Goal: Find contact information: Find contact information

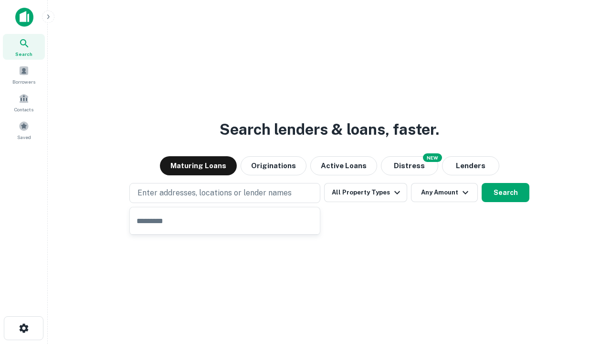
type input "**********"
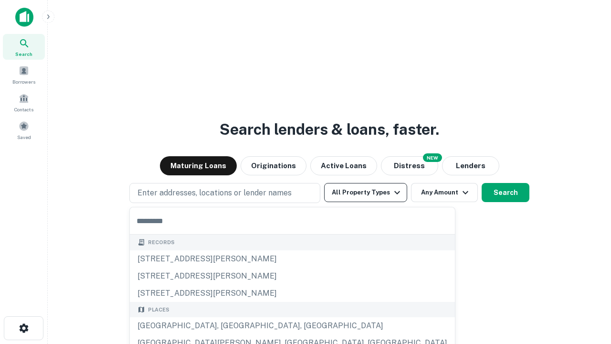
click at [366, 192] on button "All Property Types" at bounding box center [365, 192] width 83 height 19
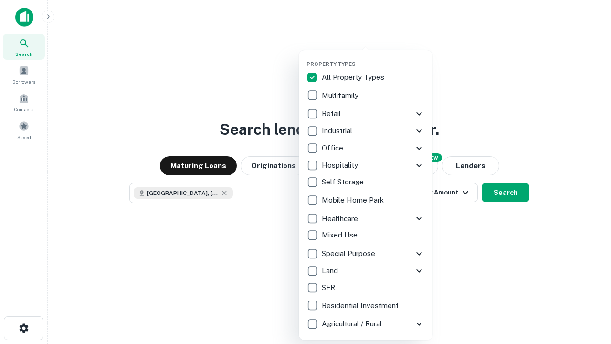
click at [373, 58] on button "button" at bounding box center [374, 58] width 134 height 0
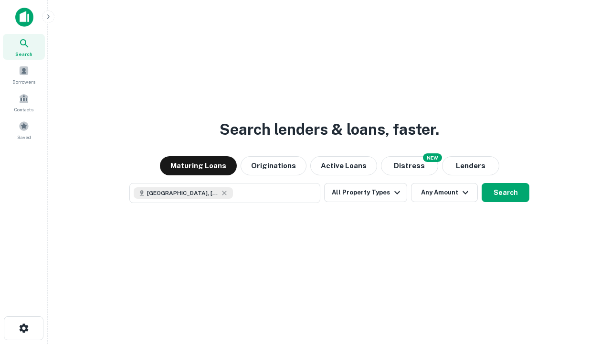
scroll to position [15, 0]
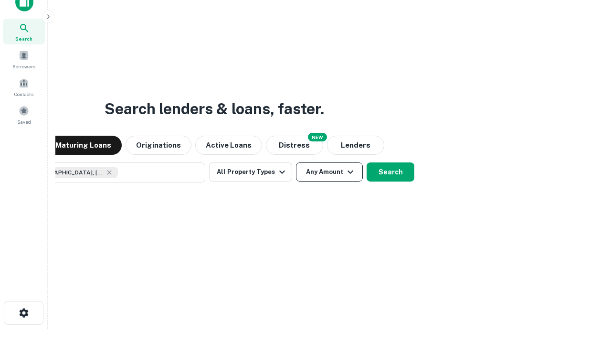
click at [296, 162] on button "Any Amount" at bounding box center [329, 171] width 67 height 19
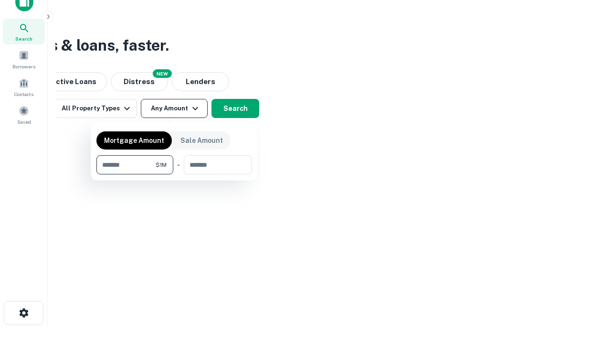
type input "*******"
click at [174, 174] on button "button" at bounding box center [174, 174] width 156 height 0
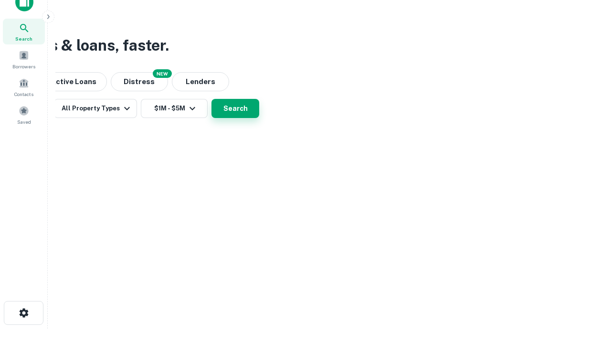
click at [259, 118] on button "Search" at bounding box center [236, 108] width 48 height 19
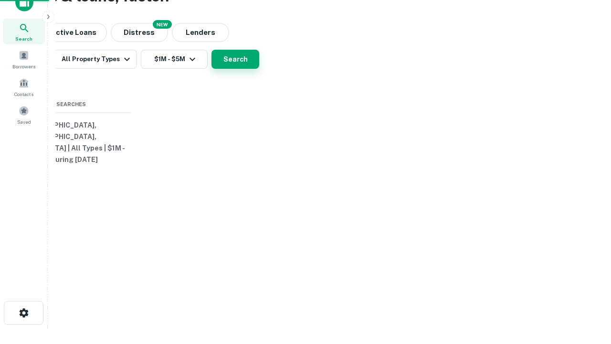
scroll to position [0, 176]
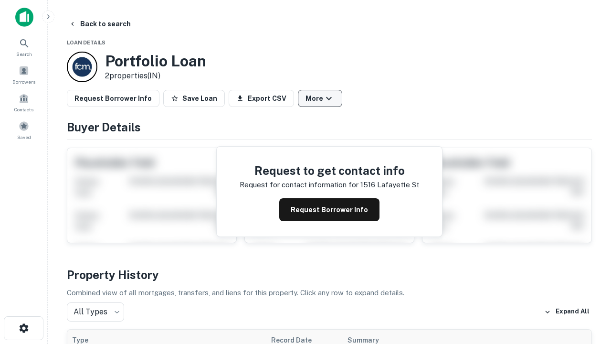
click at [320, 98] on button "More" at bounding box center [320, 98] width 44 height 17
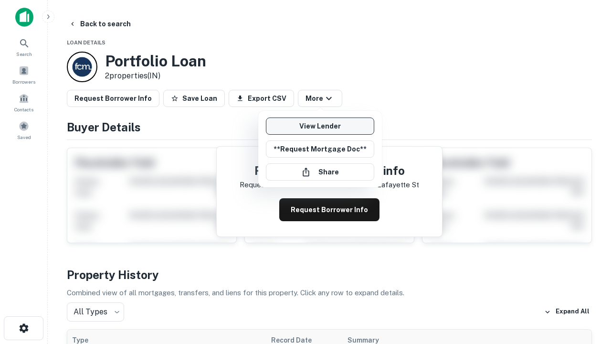
click at [320, 126] on link "View Lender" at bounding box center [320, 125] width 108 height 17
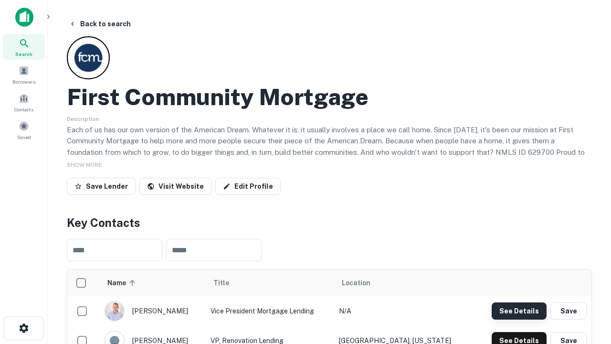
click at [519, 310] on button "See Details" at bounding box center [519, 310] width 55 height 17
click at [23, 328] on icon "button" at bounding box center [23, 327] width 11 height 11
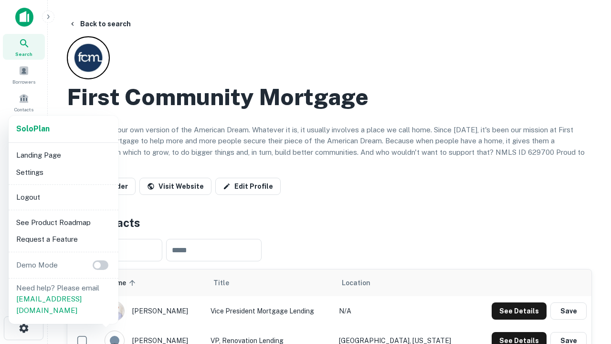
click at [63, 197] on li "Logout" at bounding box center [63, 197] width 102 height 17
